Goal: Task Accomplishment & Management: Complete application form

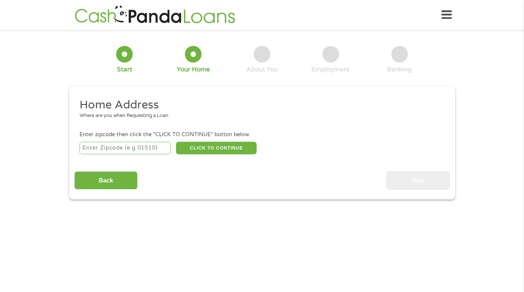
click at [125, 149] on input "number" at bounding box center [125, 148] width 91 height 13
type input "71913"
select select "[US_STATE]"
click at [198, 151] on button "CLICK TO CONTINUE" at bounding box center [216, 148] width 81 height 13
type input "71913"
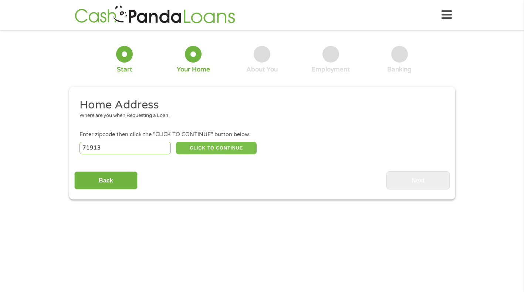
type input "[GEOGRAPHIC_DATA]"
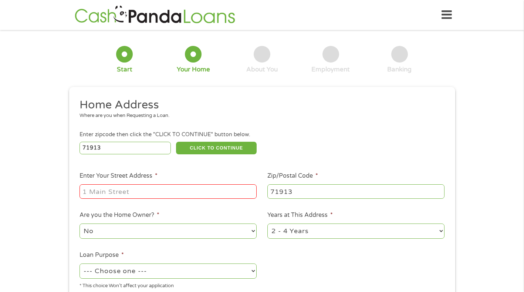
click at [135, 189] on input "Enter Your Street Address *" at bounding box center [168, 191] width 177 height 14
type input "329 AMITY Rd apt#A3"
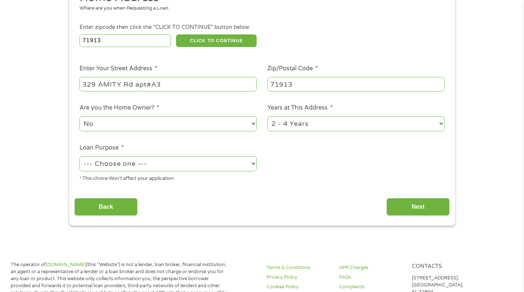
scroll to position [111, 0]
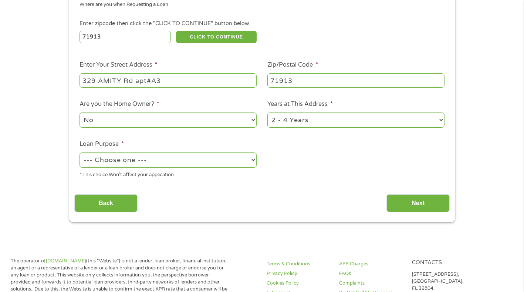
click at [280, 126] on select "1 Year or less 1 - 2 Years 2 - 4 Years Over 4 Years" at bounding box center [355, 119] width 177 height 15
select select "60months"
click at [267, 112] on select "1 Year or less 1 - 2 Years 2 - 4 Years Over 4 Years" at bounding box center [355, 119] width 177 height 15
click at [183, 165] on select "--- Choose one --- Pay Bills Debt Consolidation Home Improvement Major Purchase…" at bounding box center [168, 159] width 177 height 15
select select "paybills"
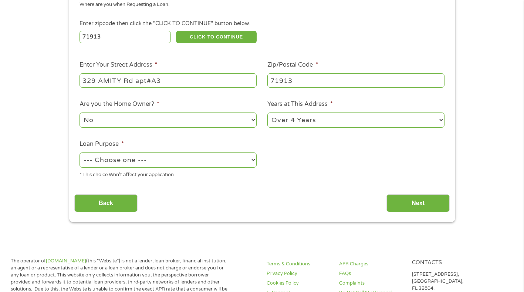
click at [80, 152] on select "--- Choose one --- Pay Bills Debt Consolidation Home Improvement Major Purchase…" at bounding box center [168, 159] width 177 height 15
click at [400, 205] on input "Next" at bounding box center [417, 203] width 63 height 18
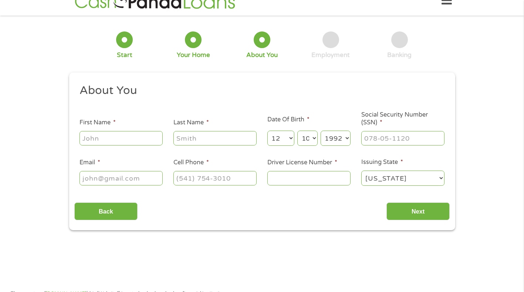
scroll to position [0, 0]
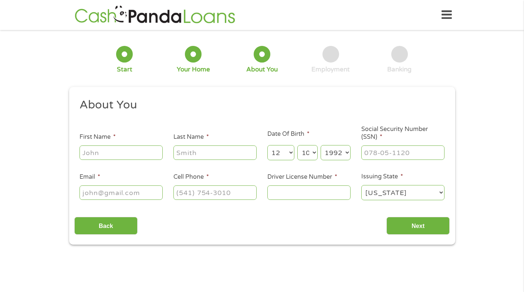
click at [135, 157] on input "First Name *" at bounding box center [121, 152] width 83 height 14
type input "[PERSON_NAME]"
type input "sample"
type input "[EMAIL_ADDRESS][DOMAIN_NAME]"
type input "[PHONE_NUMBER]"
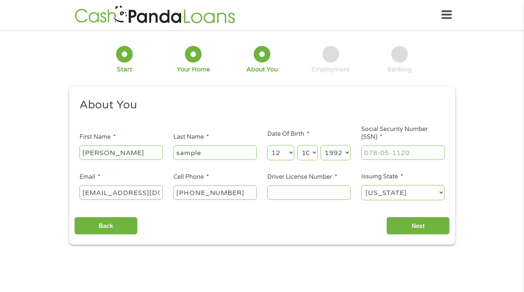
click at [286, 194] on input "Driver License Number *" at bounding box center [308, 192] width 83 height 14
type input "931130557"
click at [389, 155] on input "___-__-____" at bounding box center [402, 152] width 83 height 14
type input "432-83-0717"
click at [407, 226] on input "Next" at bounding box center [417, 226] width 63 height 18
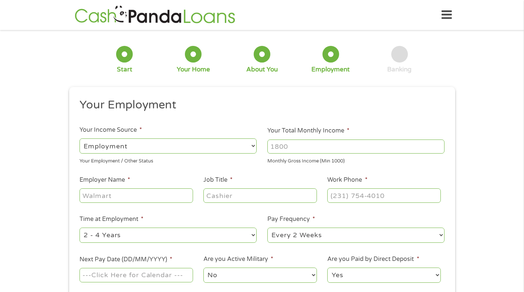
scroll to position [3, 3]
click at [298, 152] on input "Your Total Monthly Income *" at bounding box center [355, 146] width 177 height 14
type input "2900"
click at [111, 195] on input "Employer Name *" at bounding box center [136, 195] width 113 height 14
type input "oaklawn racetrack"
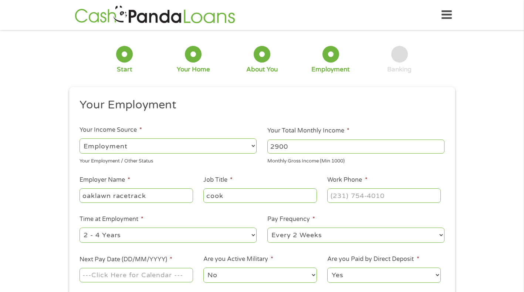
type input "cook"
type input "[PHONE_NUMBER]"
click at [284, 234] on select "--- Choose one --- Every 2 Weeks Every Week Monthly Semi-Monthly" at bounding box center [355, 234] width 177 height 15
click at [250, 217] on li "Time at Employment * --- Choose one --- 1 Year or less 1 - 2 Years 2 - 4 Years …" at bounding box center [168, 228] width 188 height 29
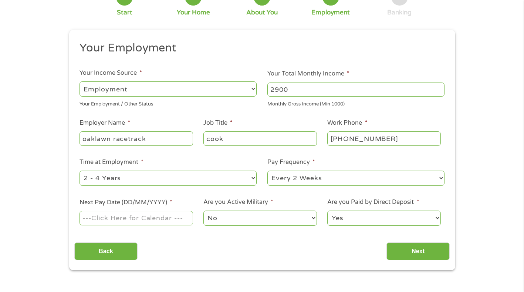
scroll to position [111, 0]
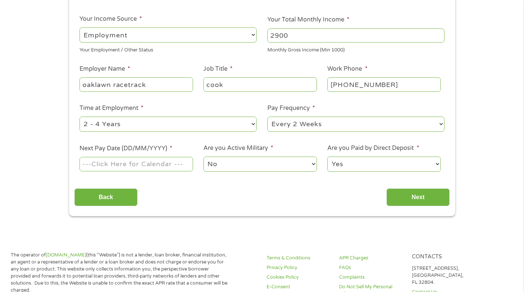
click at [111, 161] on input "Next Pay Date (DD/MM/YYYY) *" at bounding box center [136, 164] width 113 height 14
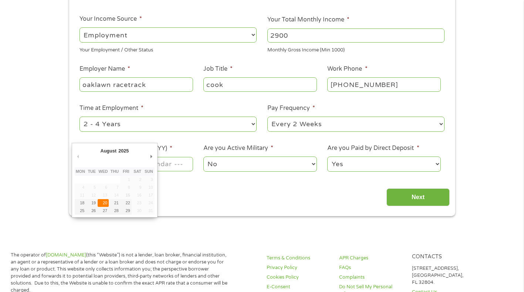
type input "[DATE]"
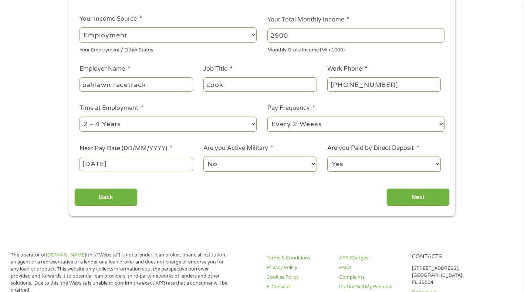
click at [224, 168] on select "No Yes" at bounding box center [259, 163] width 113 height 15
click at [349, 165] on select "Yes No" at bounding box center [383, 163] width 113 height 15
click at [416, 203] on input "Next" at bounding box center [417, 197] width 63 height 18
click at [404, 198] on input "Next" at bounding box center [417, 197] width 63 height 18
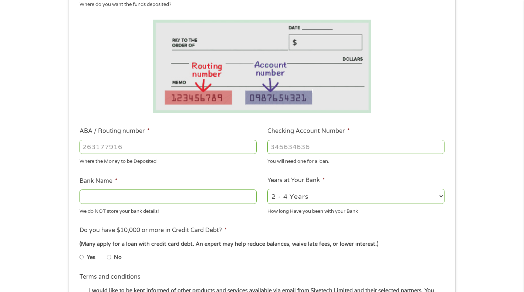
click at [119, 149] on input "ABA / Routing number *" at bounding box center [168, 147] width 177 height 14
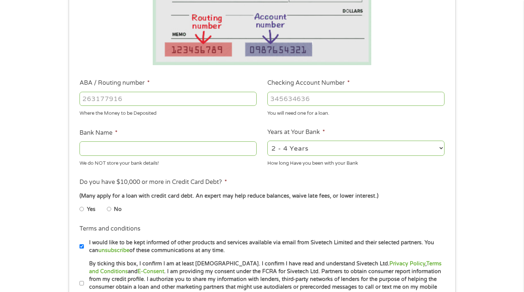
scroll to position [148, 0]
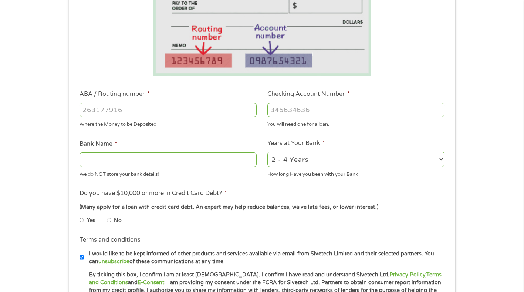
click at [120, 110] on input "ABA / Routing number *" at bounding box center [168, 110] width 177 height 14
type input "065400137"
type input "JPMORGAN CHASE BANK NA"
type input "065400137"
click at [289, 112] on input "Checking Account Number *" at bounding box center [355, 110] width 177 height 14
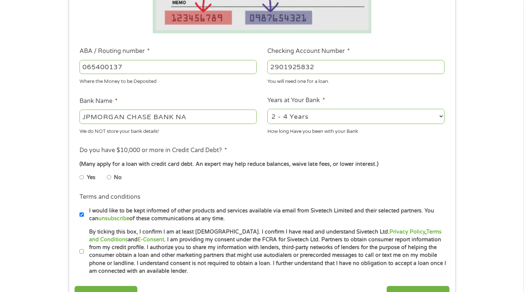
scroll to position [259, 0]
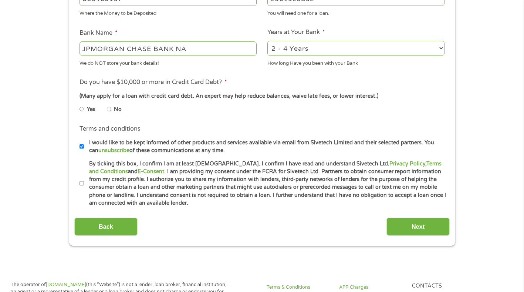
type input "2901925832"
click at [108, 108] on input "No" at bounding box center [109, 109] width 4 height 12
radio input "true"
click at [109, 110] on input "No" at bounding box center [109, 109] width 4 height 12
click at [83, 184] on input "By ticking this box, I confirm I am at least [DEMOGRAPHIC_DATA]. I confirm I ha…" at bounding box center [82, 184] width 4 height 12
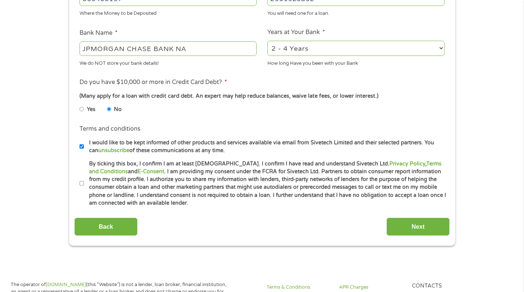
checkbox input "true"
click at [401, 227] on input "Next" at bounding box center [417, 226] width 63 height 18
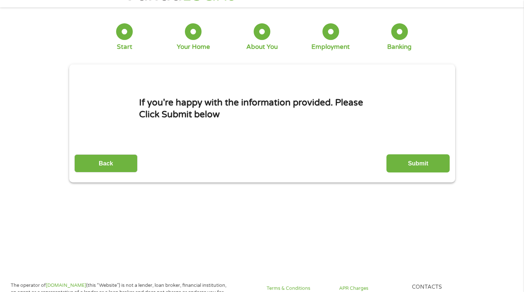
scroll to position [0, 0]
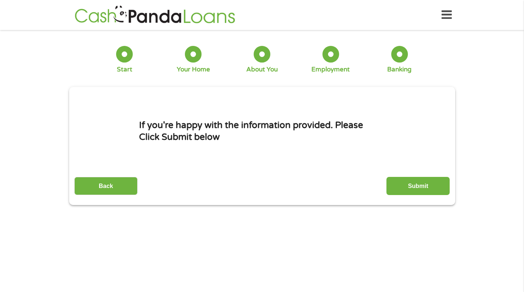
click at [415, 188] on input "Submit" at bounding box center [417, 186] width 63 height 18
